Goal: Task Accomplishment & Management: Complete application form

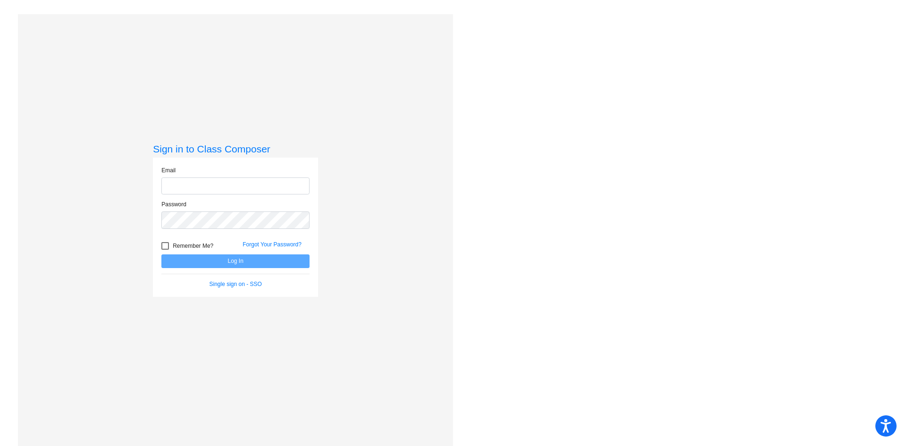
type input "[EMAIL_ADDRESS][PERSON_NAME][DOMAIN_NAME]"
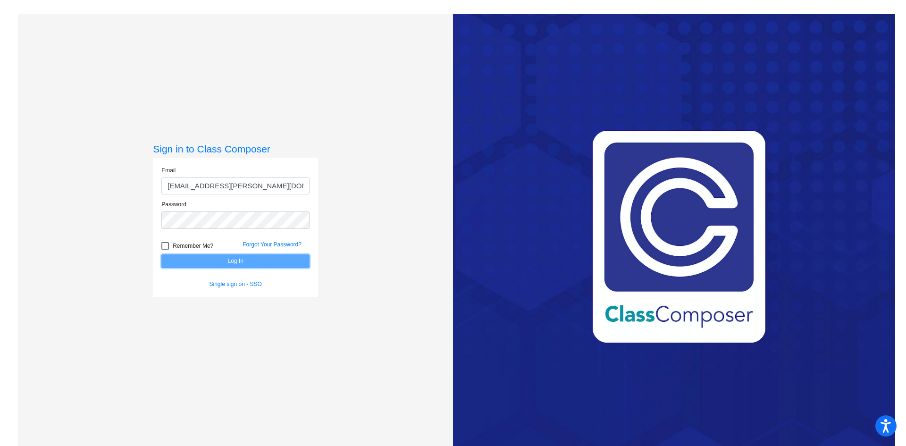
click at [228, 259] on button "Log In" at bounding box center [235, 261] width 148 height 14
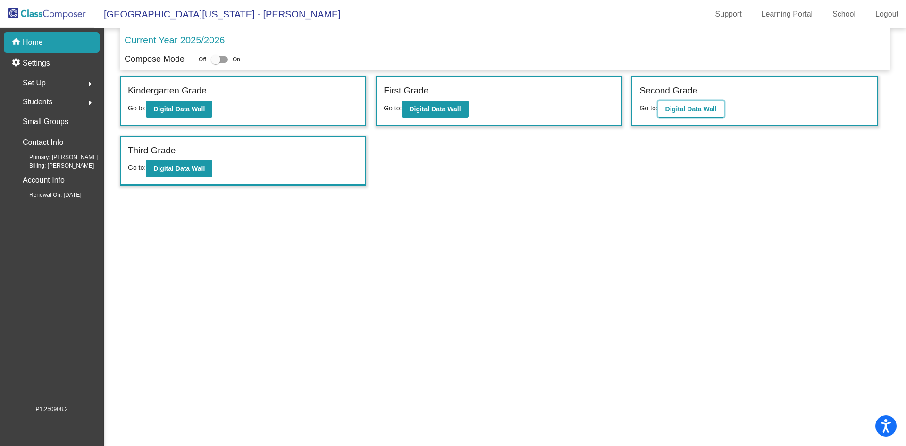
click at [692, 111] on b "Digital Data Wall" at bounding box center [691, 109] width 51 height 8
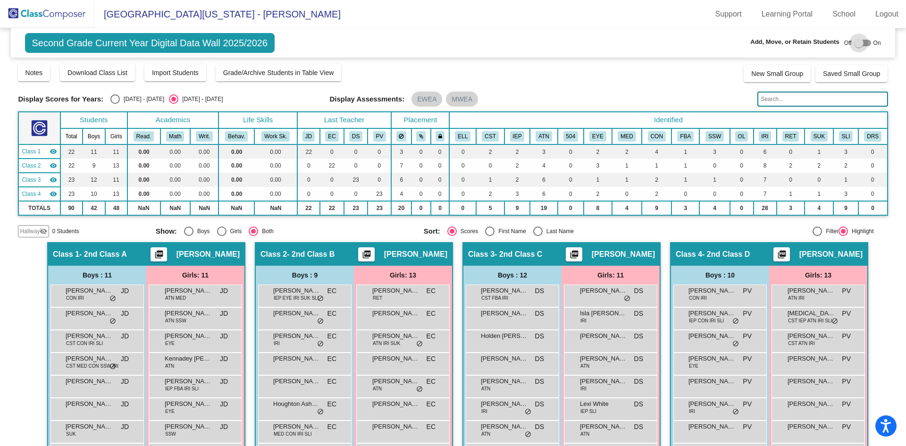
click at [854, 40] on div at bounding box center [858, 42] width 9 height 9
checkbox input "true"
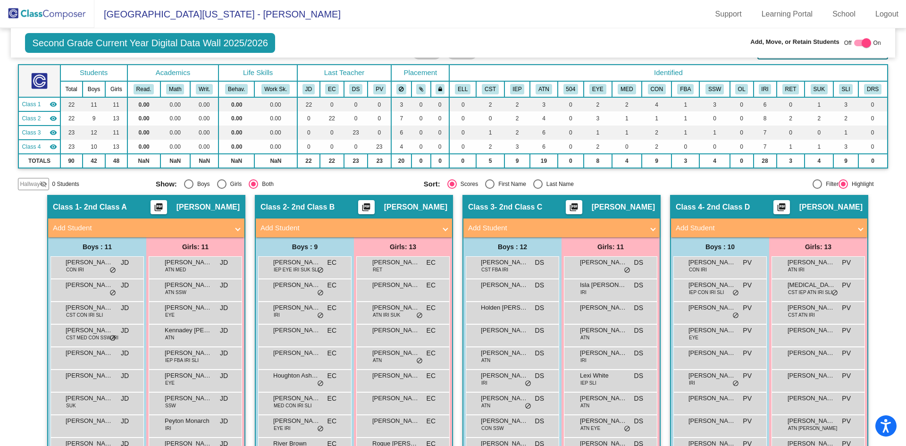
scroll to position [142, 0]
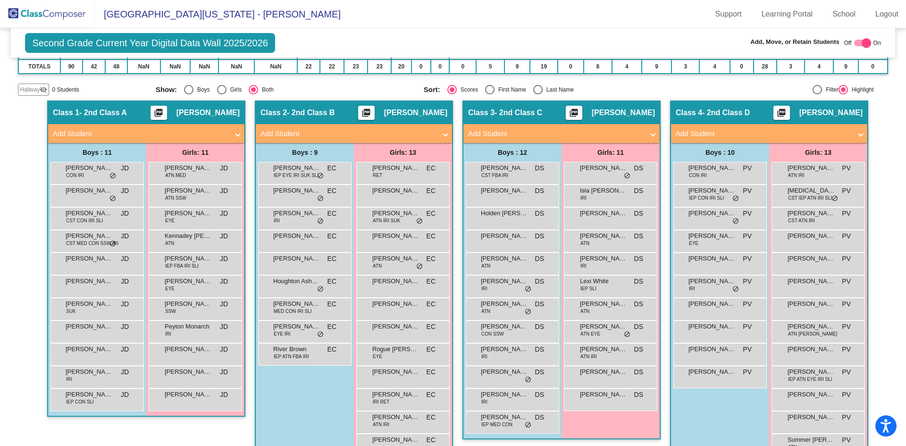
click at [231, 135] on span "Add Student" at bounding box center [144, 133] width 183 height 11
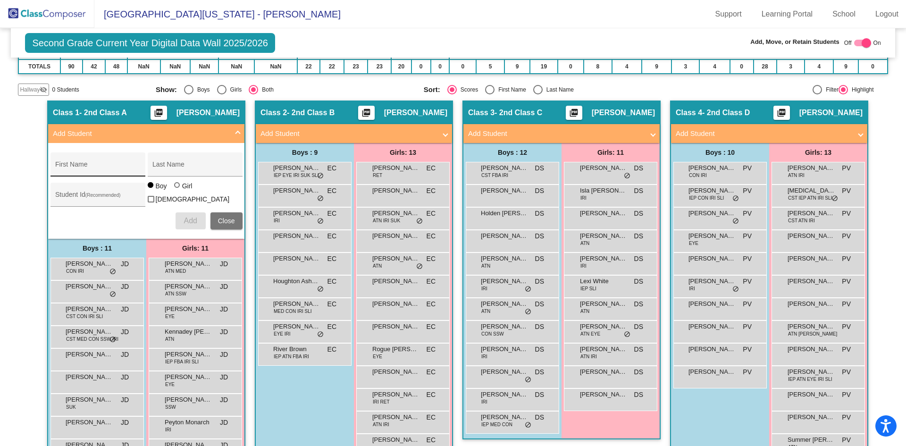
click at [112, 163] on div "First Name" at bounding box center [97, 167] width 85 height 19
type input "Jaxson"
type input "[PERSON_NAME]"
type input "3510162"
click at [186, 217] on span "Add" at bounding box center [190, 221] width 13 height 8
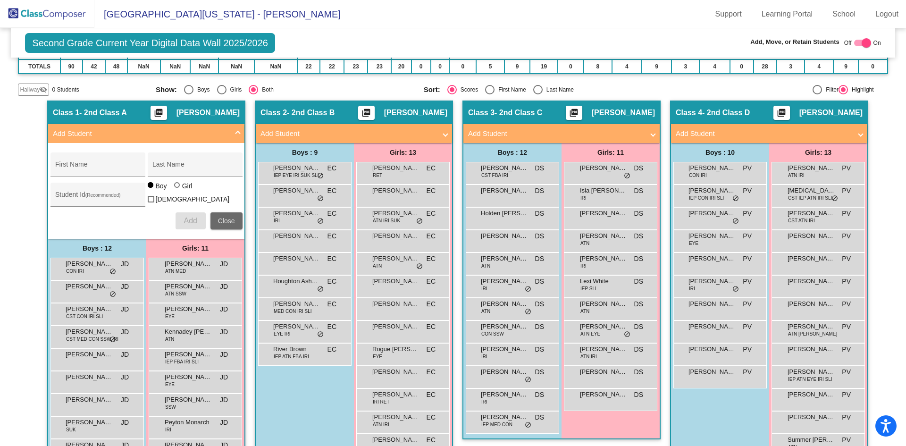
click at [224, 217] on span "Close" at bounding box center [226, 221] width 17 height 8
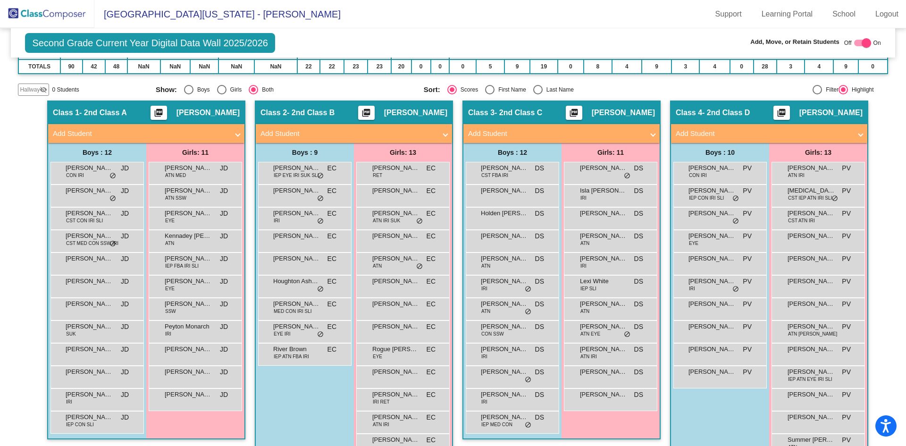
click at [863, 42] on div at bounding box center [866, 42] width 9 height 9
checkbox input "false"
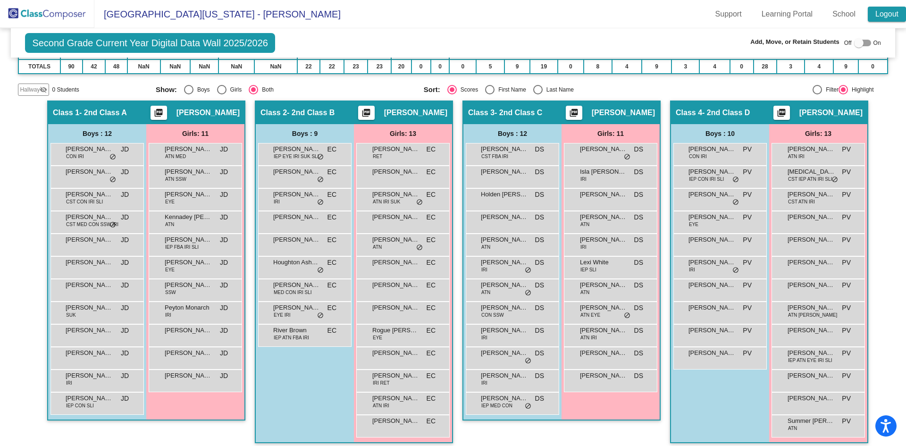
click at [886, 15] on link "Logout" at bounding box center [887, 14] width 38 height 15
